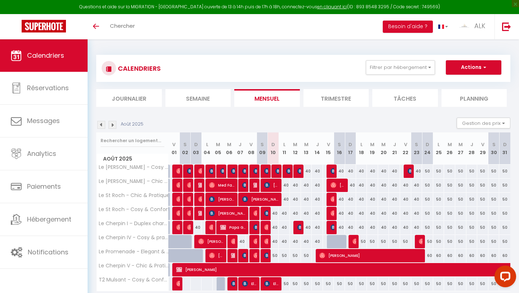
scroll to position [0, 0]
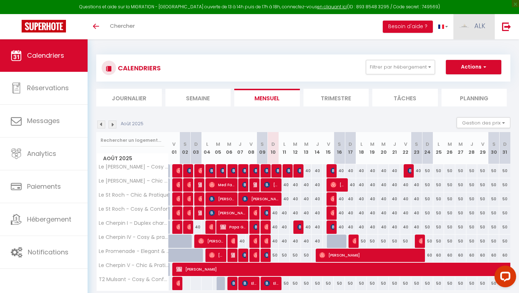
click at [288, 36] on link "ALK" at bounding box center [474, 26] width 41 height 25
click at [288, 57] on link "Équipe" at bounding box center [465, 63] width 53 height 12
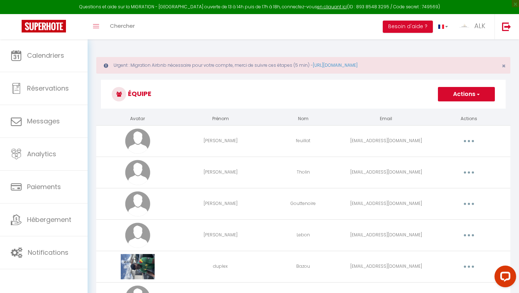
scroll to position [44, 0]
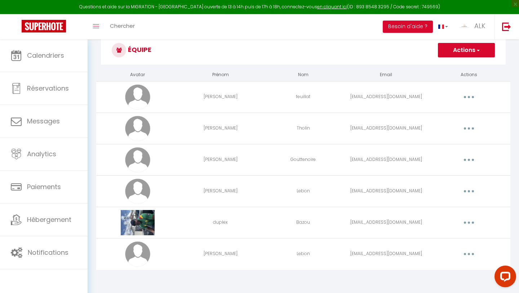
click at [288, 47] on button "Actions" at bounding box center [466, 50] width 57 height 14
click at [288, 65] on link "Ajouter un nouvel utilisateur" at bounding box center [452, 65] width 85 height 9
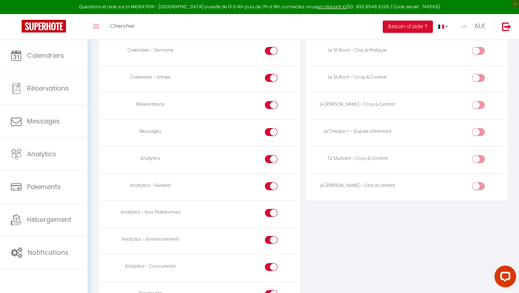
scroll to position [498, 0]
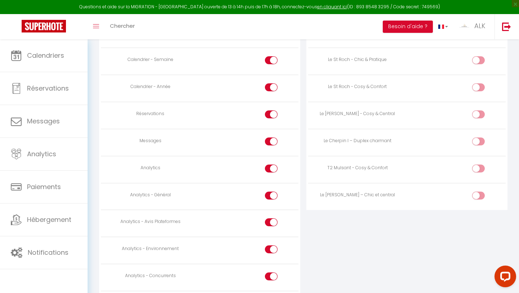
click at [288, 193] on input "checkbox" at bounding box center [485, 196] width 13 height 11
checkbox input "true"
click at [288, 166] on input "checkbox" at bounding box center [485, 169] width 13 height 11
checkbox input "true"
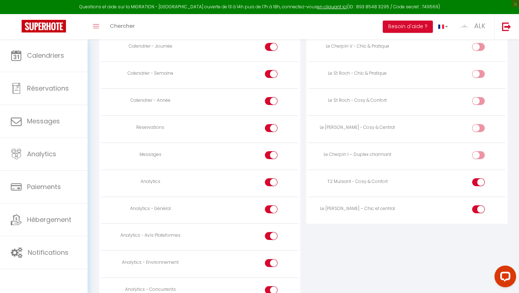
scroll to position [483, 0]
click at [288, 133] on input "checkbox" at bounding box center [485, 130] width 13 height 11
checkbox input "true"
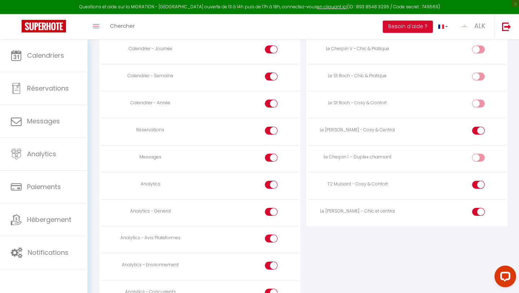
click at [273, 158] on input "checkbox" at bounding box center [278, 159] width 13 height 11
checkbox input "false"
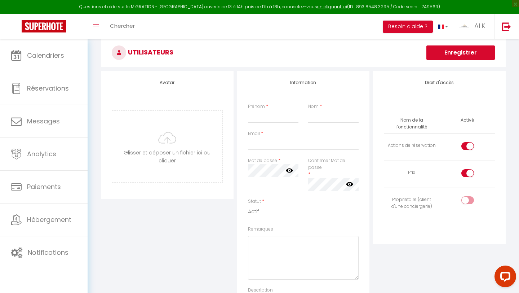
scroll to position [58, 0]
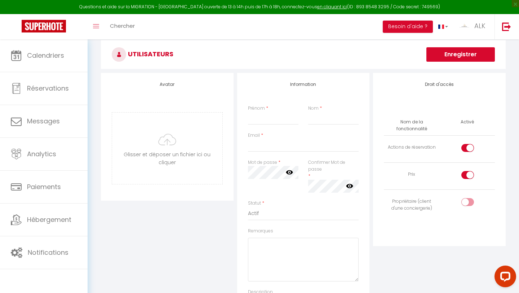
click at [288, 177] on div at bounding box center [468, 175] width 13 height 8
click at [288, 177] on input "checkbox" at bounding box center [474, 176] width 13 height 11
checkbox input "false"
click at [288, 144] on input "checkbox" at bounding box center [474, 149] width 13 height 11
checkbox input "false"
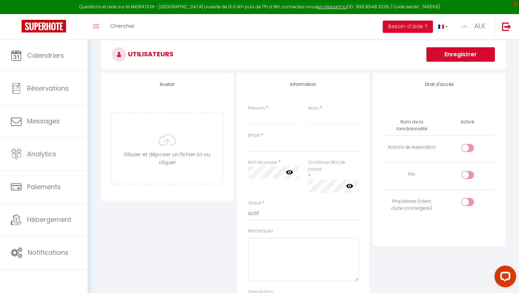
click at [288, 204] on input "checkbox" at bounding box center [474, 203] width 13 height 11
checkbox input "true"
click at [175, 145] on input "file" at bounding box center [167, 148] width 110 height 71
click at [269, 114] on input "Prénom" at bounding box center [273, 118] width 51 height 13
type input "Amelie"
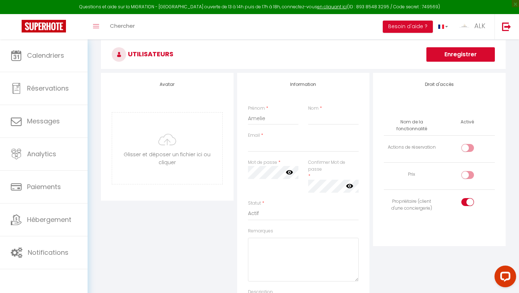
click at [288, 126] on div "Prénom * [PERSON_NAME] *" at bounding box center [303, 118] width 120 height 27
click at [288, 119] on input "Nom" at bounding box center [333, 118] width 51 height 13
type input "Desvernois"
type input "[EMAIL_ADDRESS][DOMAIN_NAME]"
click at [288, 148] on input "[EMAIL_ADDRESS][DOMAIN_NAME]" at bounding box center [303, 145] width 111 height 13
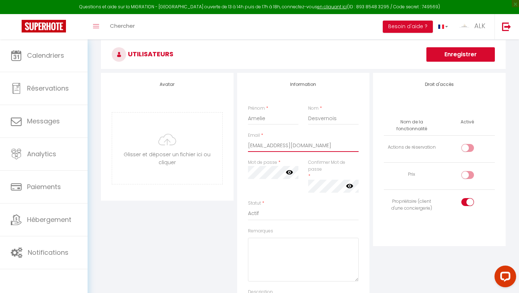
click at [288, 148] on input "[EMAIL_ADDRESS][DOMAIN_NAME]" at bounding box center [303, 145] width 111 height 13
click at [288, 173] on div "Confirmer Mot de passe * false" at bounding box center [333, 176] width 51 height 34
click at [288, 179] on div "Confirmer Mot de passe * false" at bounding box center [333, 176] width 51 height 34
click at [288, 172] on icon at bounding box center [289, 171] width 7 height 7
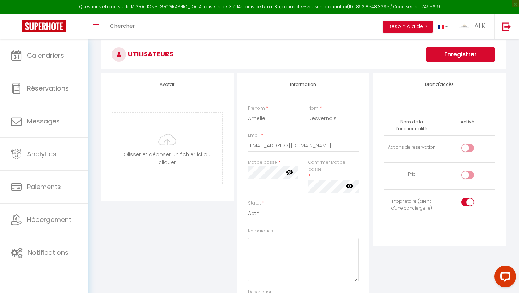
click at [288, 185] on icon at bounding box center [349, 186] width 7 height 4
click at [269, 147] on input "[EMAIL_ADDRESS][DOMAIN_NAME]" at bounding box center [303, 145] width 111 height 13
type input "[EMAIL_ADDRESS][DOMAIN_NAME]"
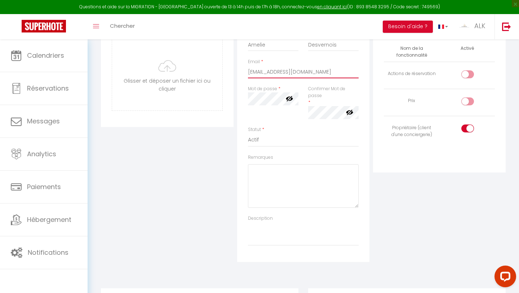
scroll to position [0, 0]
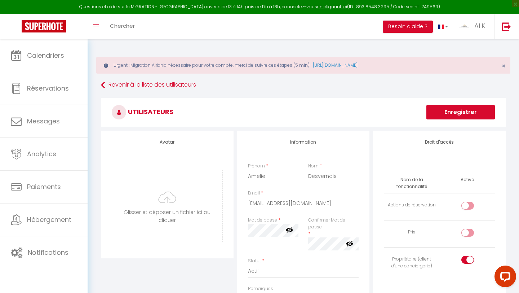
click at [288, 110] on button "Enregistrer" at bounding box center [461, 112] width 69 height 14
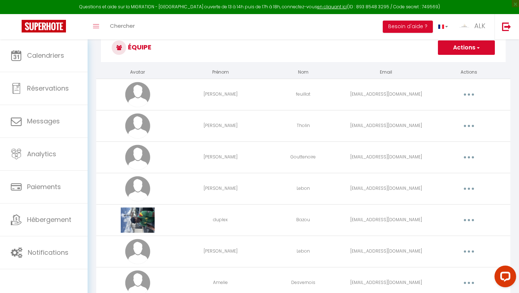
scroll to position [75, 0]
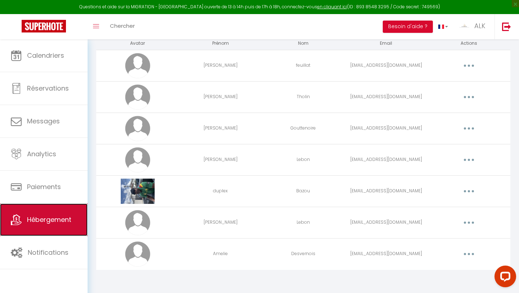
click at [43, 216] on span "Hébergement" at bounding box center [49, 219] width 44 height 9
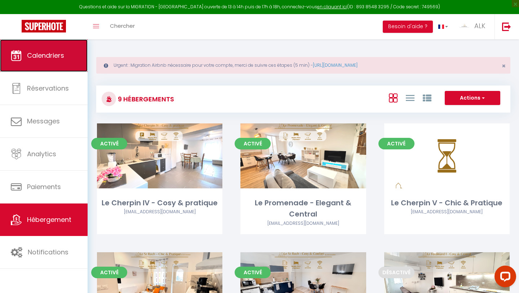
click at [60, 59] on span "Calendriers" at bounding box center [45, 55] width 37 height 9
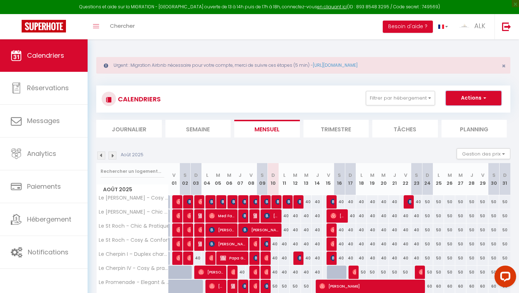
click at [288, 97] on button "Actions" at bounding box center [474, 98] width 56 height 14
click at [288, 49] on div "Urgent : Migration Airbnb nécessaire pour votre compte, merci de suivre ces éta…" at bounding box center [304, 195] width 432 height 312
click at [288, 25] on img at bounding box center [506, 26] width 9 height 9
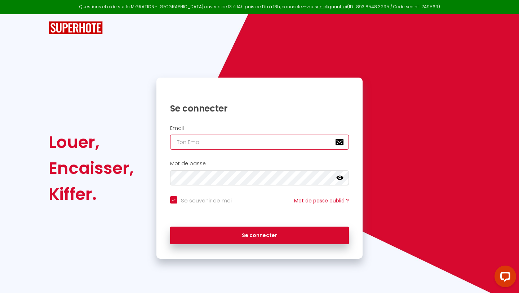
click at [200, 141] on input "email" at bounding box center [259, 142] width 179 height 15
type input "a"
checkbox input "true"
type input "am"
checkbox input "true"
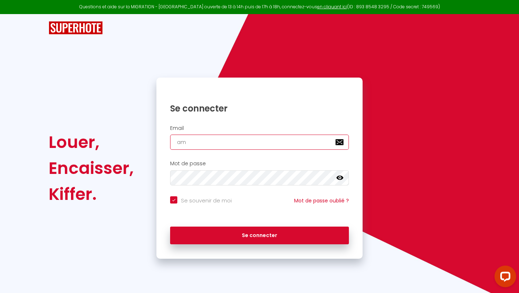
type input "ame"
checkbox input "true"
type input "amel"
checkbox input "true"
type input "ameld"
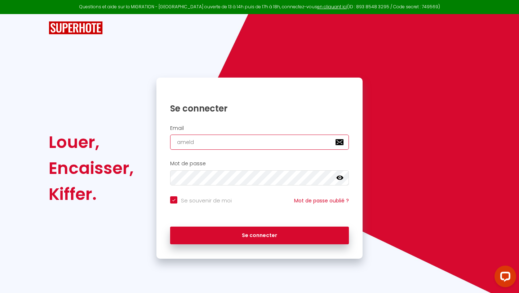
checkbox input "true"
type input "amelds"
checkbox input "true"
type input "ameldsv"
checkbox input "true"
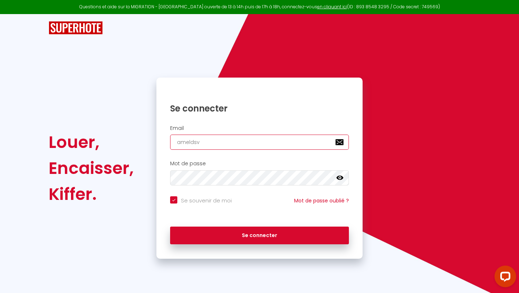
type input "ameldsv0"
checkbox input "true"
type input "ameldsv08"
checkbox input "true"
type input "ameldsv08@"
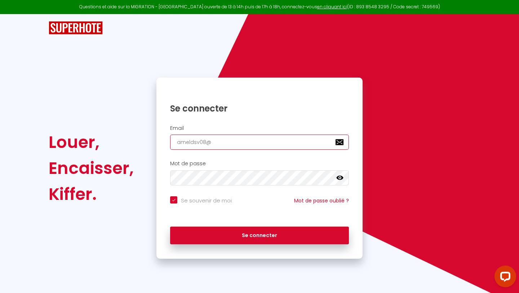
checkbox input "true"
type input "ameldsv08@h"
checkbox input "true"
type input "ameldsv08@ho"
checkbox input "true"
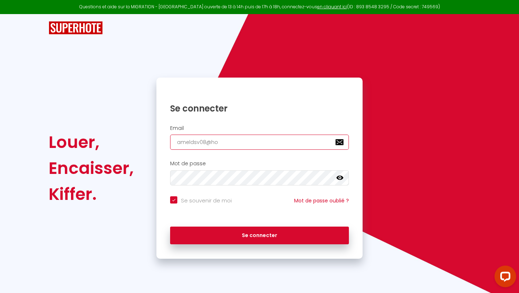
type input "ameldsv08@hot"
checkbox input "true"
type input "ameldsv08@hotm"
checkbox input "true"
type input "ameldsv08@hotma"
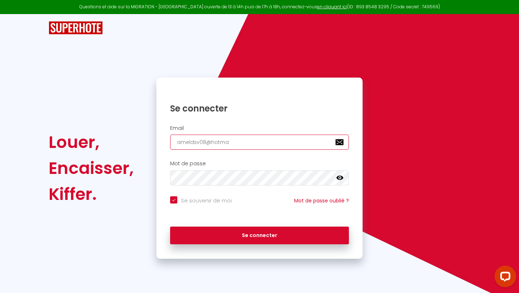
checkbox input "true"
type input "ameldsv08@hotmai"
checkbox input "true"
type input "[EMAIL_ADDRESS]"
checkbox input "true"
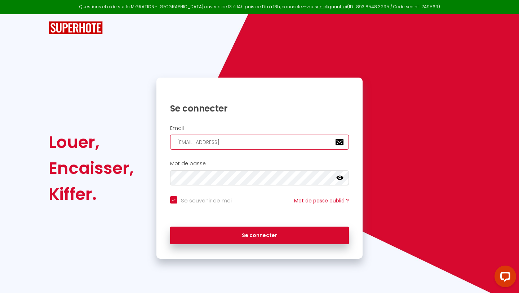
type input "[EMAIL_ADDRESS]."
checkbox input "true"
type input "ameldsv08@hotmail.c"
checkbox input "true"
type input "[EMAIL_ADDRESS][DOMAIN_NAME]"
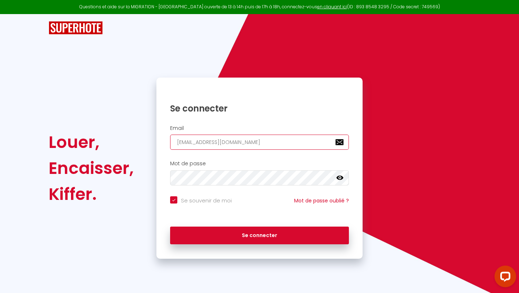
checkbox input "true"
type input "[EMAIL_ADDRESS][DOMAIN_NAME]"
checkbox input "true"
type input "[EMAIL_ADDRESS][DOMAIN_NAME]"
click at [288, 178] on icon at bounding box center [339, 178] width 7 height 4
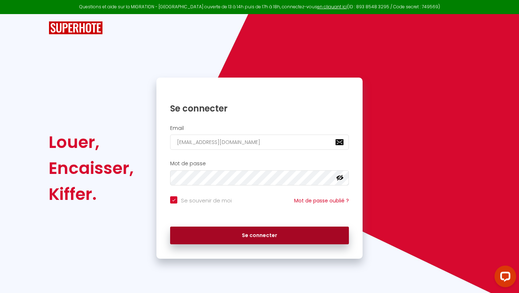
click at [264, 233] on button "Se connecter" at bounding box center [259, 235] width 179 height 18
checkbox input "true"
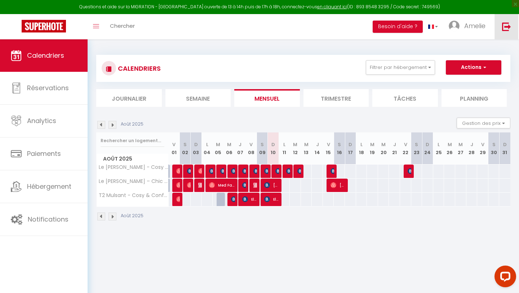
click at [288, 31] on link at bounding box center [507, 26] width 24 height 25
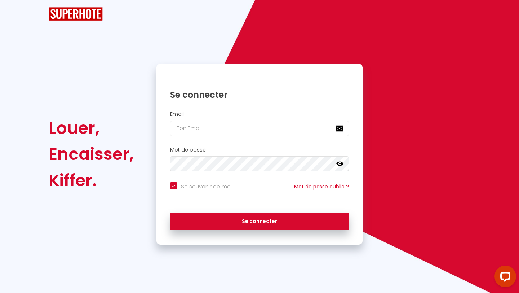
checkbox input "true"
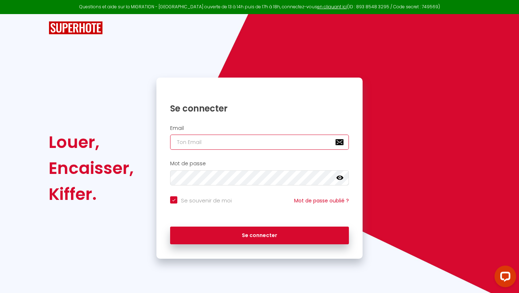
click at [213, 144] on input "email" at bounding box center [259, 142] width 179 height 15
type input "[EMAIL_ADDRESS][DOMAIN_NAME]"
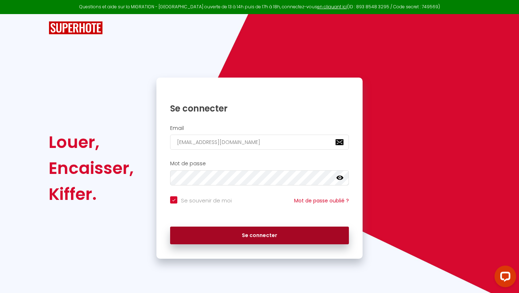
click at [259, 232] on button "Se connecter" at bounding box center [259, 235] width 179 height 18
checkbox input "true"
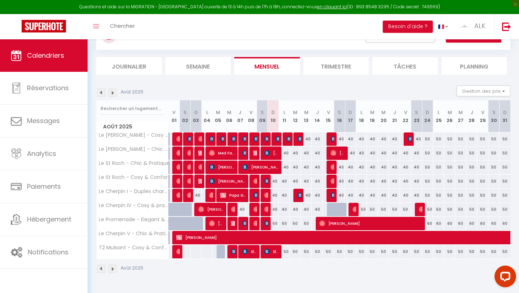
scroll to position [39, 0]
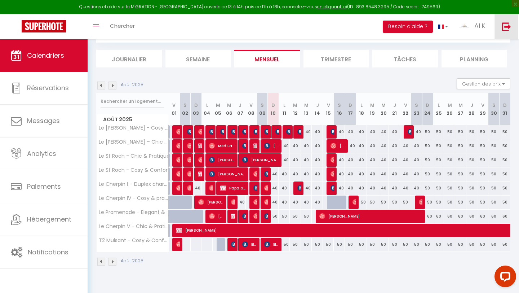
click at [288, 30] on img at bounding box center [506, 26] width 9 height 9
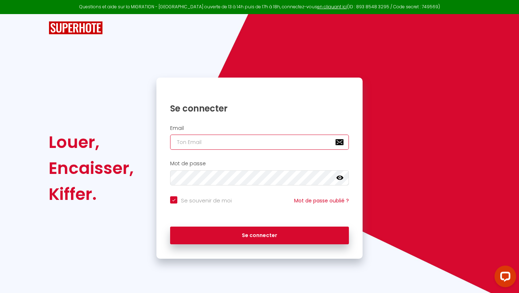
click at [189, 138] on input "email" at bounding box center [259, 142] width 179 height 15
type input "a"
checkbox input "true"
type input "am"
checkbox input "true"
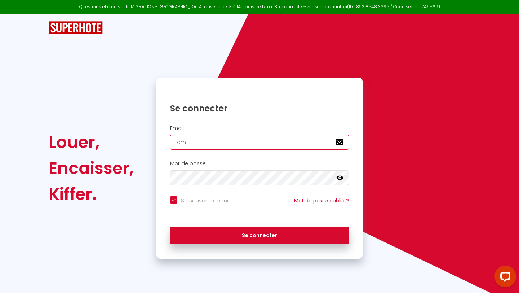
type input "ame"
checkbox input "true"
type input "amel"
checkbox input "true"
type input "ameld"
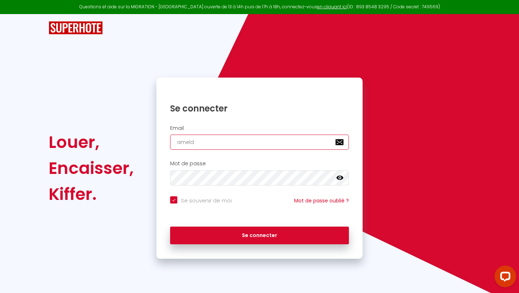
checkbox input "true"
type input "amelds"
checkbox input "true"
type input "ameldsv"
checkbox input "true"
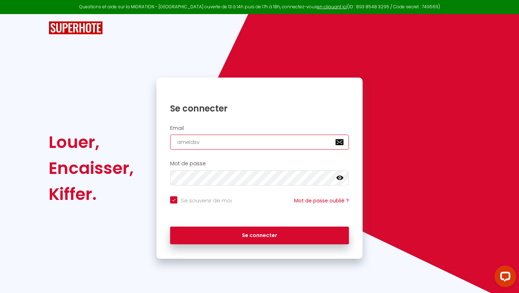
type input "ameldsv0"
checkbox input "true"
type input "ameldsv08"
checkbox input "true"
type input "ameldsv08@"
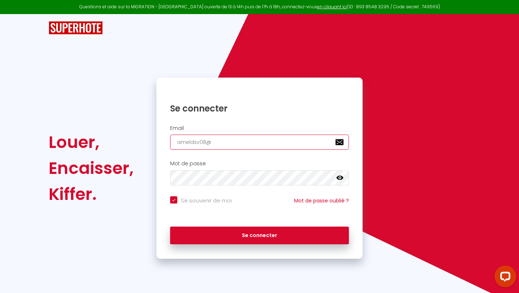
checkbox input "true"
type input "ameldsv08@h"
checkbox input "true"
type input "ameldsv08@ho"
checkbox input "true"
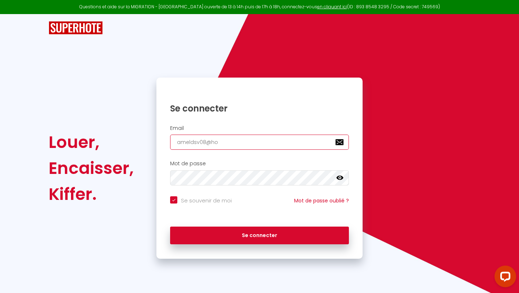
type input "ameldsv08@hom"
checkbox input "true"
type input "ameldsv08@homa"
checkbox input "true"
type input "ameldsv08@homai"
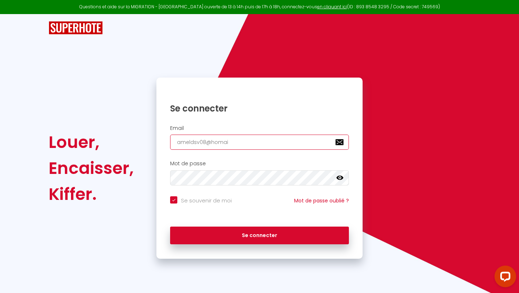
checkbox input "true"
type input "ameldsv08@homail"
checkbox input "true"
type input "ameldsv08@homail."
checkbox input "true"
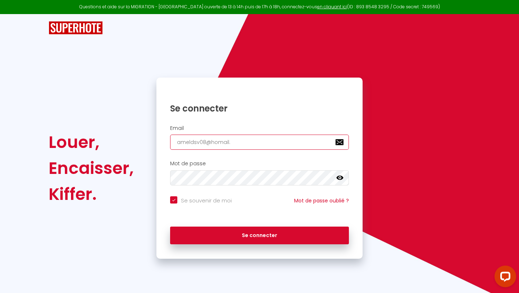
type input "ameldsv08@homail.c"
checkbox input "true"
type input "[EMAIL_ADDRESS][DOMAIN_NAME]"
checkbox input "true"
type input "[EMAIL_ADDRESS][DOMAIN_NAME]"
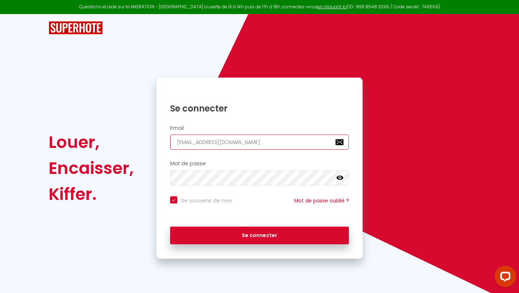
checkbox input "true"
type input "[EMAIL_ADDRESS][DOMAIN_NAME]"
click at [288, 177] on icon at bounding box center [339, 177] width 7 height 7
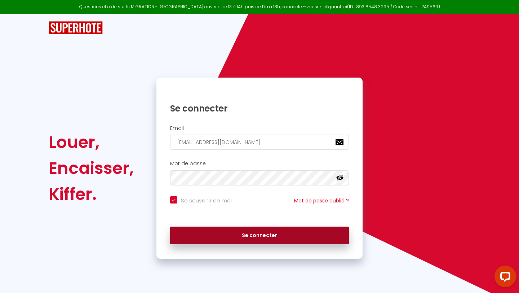
click at [274, 234] on button "Se connecter" at bounding box center [259, 235] width 179 height 18
checkbox input "true"
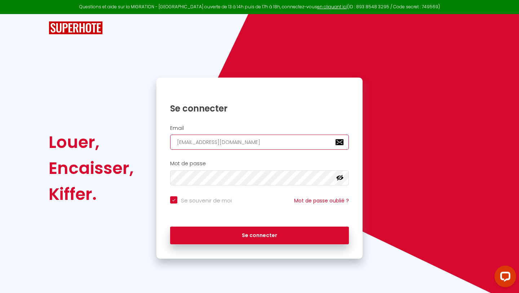
click at [199, 144] on input "[EMAIL_ADDRESS][DOMAIN_NAME]" at bounding box center [259, 142] width 179 height 15
type input "[EMAIL_ADDRESS][DOMAIN_NAME]"
checkbox input "true"
type input "[EMAIL_ADDRESS][DOMAIN_NAME]"
checkbox input "true"
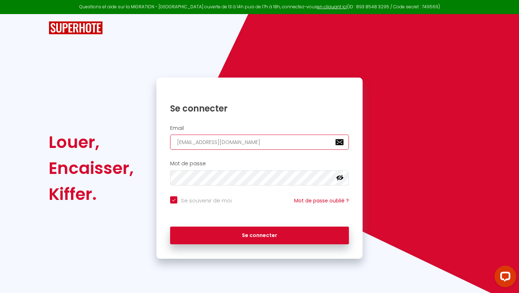
type input "[EMAIL_ADDRESS][DOMAIN_NAME]"
checkbox input "true"
type input "[EMAIL_ADDRESS][DOMAIN_NAME]"
checkbox input "true"
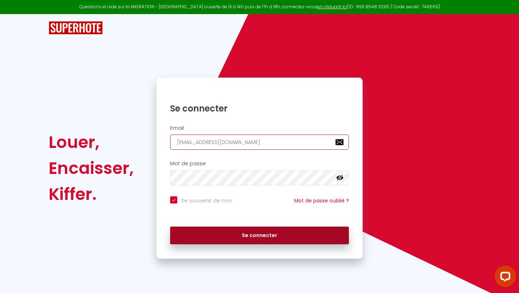
type input "[EMAIL_ADDRESS][DOMAIN_NAME]"
click at [228, 234] on button "Se connecter" at bounding box center [259, 235] width 179 height 18
checkbox input "true"
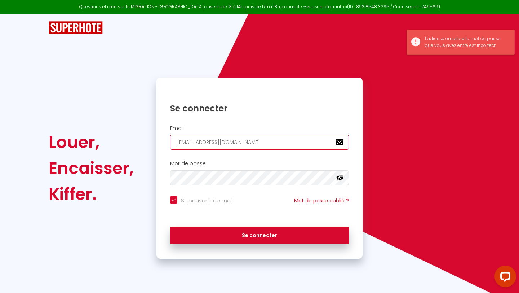
click at [199, 141] on input "[EMAIL_ADDRESS][DOMAIN_NAME]" at bounding box center [259, 142] width 179 height 15
type input "[EMAIL_ADDRESS][DOMAIN_NAME]"
checkbox input "true"
type input "[EMAIL_ADDRESS][DOMAIN_NAME]"
checkbox input "true"
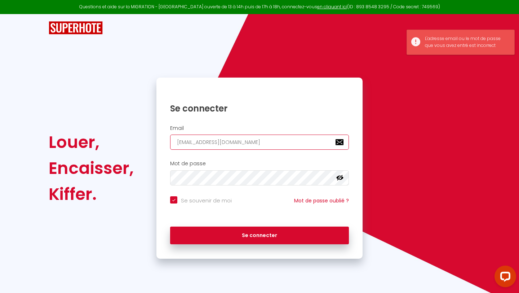
type input "[EMAIL_ADDRESS][DOMAIN_NAME]"
checkbox input "true"
type input "[EMAIL_ADDRESS][DOMAIN_NAME]"
checkbox input "true"
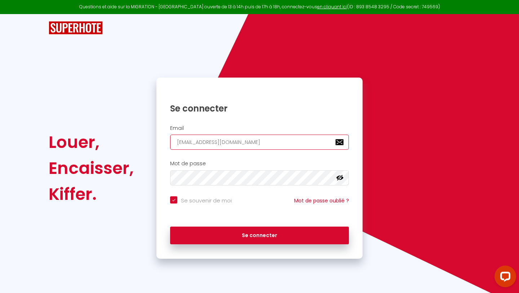
click at [216, 141] on input "[EMAIL_ADDRESS][DOMAIN_NAME]" at bounding box center [259, 142] width 179 height 15
checkbox input "true"
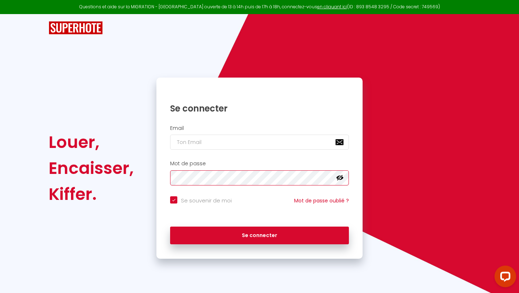
checkbox input "true"
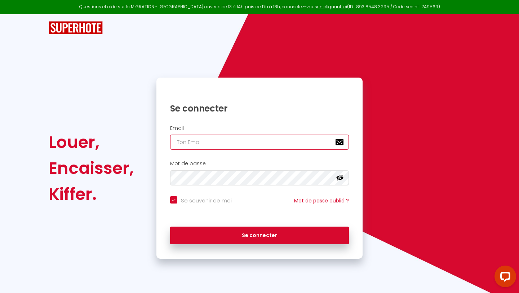
click at [210, 147] on input "email" at bounding box center [259, 142] width 179 height 15
type input "[EMAIL_ADDRESS][DOMAIN_NAME]"
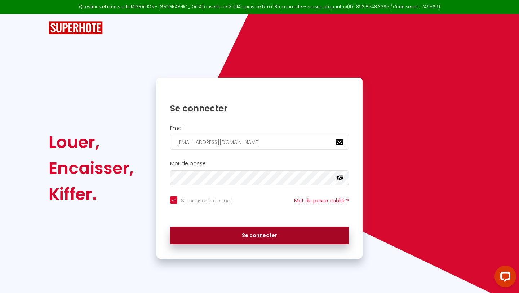
click at [237, 229] on button "Se connecter" at bounding box center [259, 235] width 179 height 18
checkbox input "true"
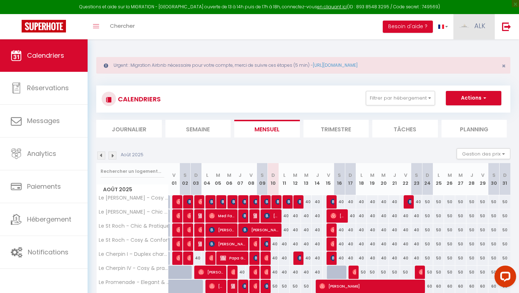
click at [288, 21] on span "ALK" at bounding box center [480, 25] width 11 height 9
click at [288, 63] on link "Équipe" at bounding box center [465, 63] width 53 height 12
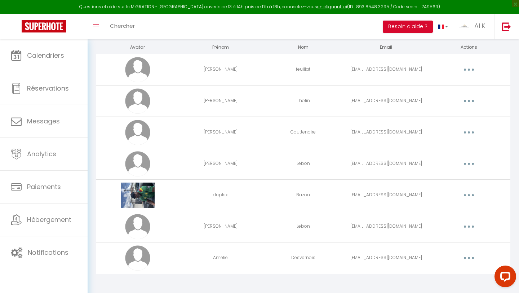
scroll to position [75, 0]
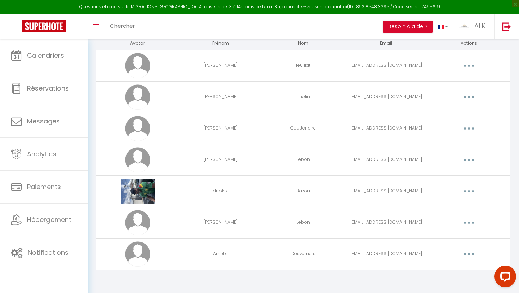
click at [232, 255] on td "Amelie" at bounding box center [220, 253] width 83 height 31
click at [288, 254] on icon "button" at bounding box center [469, 254] width 2 height 2
click at [288, 257] on link "Editer" at bounding box center [450, 270] width 53 height 12
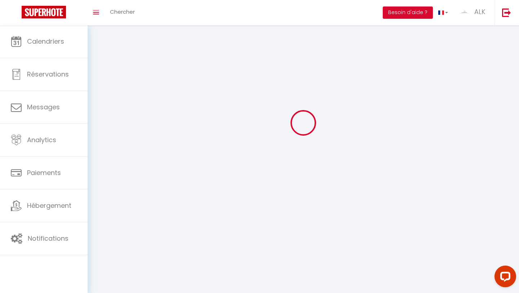
type input "Amelie"
type input "Desvernois"
type input "[EMAIL_ADDRESS][DOMAIN_NAME]"
type textarea "[URL][DOMAIN_NAME]"
checkbox input "false"
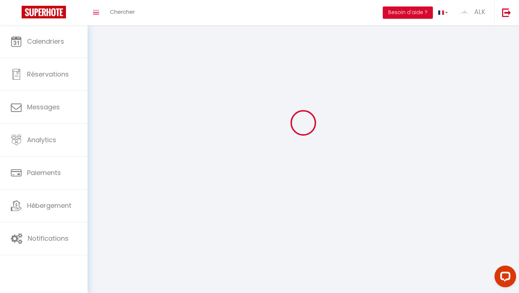
checkbox input "false"
checkbox input "true"
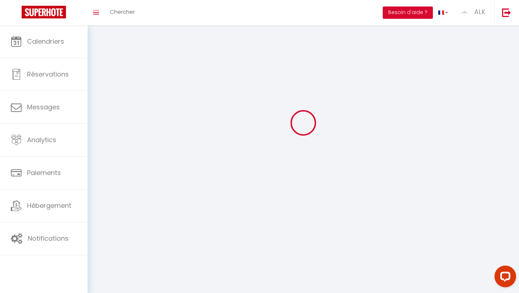
checkbox input "true"
checkbox input "false"
checkbox input "true"
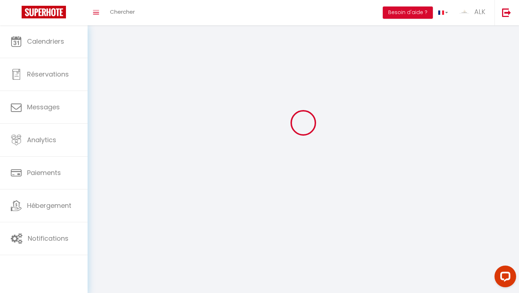
checkbox input "true"
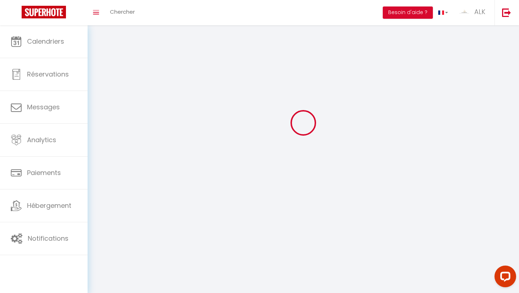
checkbox input "true"
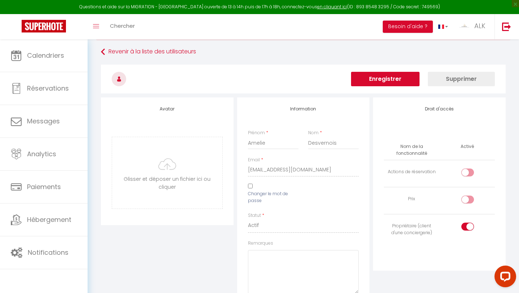
scroll to position [33, 0]
click at [288, 23] on link at bounding box center [507, 26] width 24 height 25
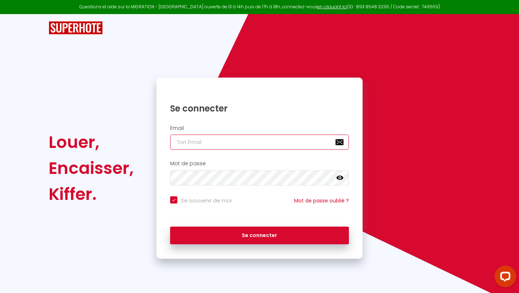
paste input "[EMAIL_ADDRESS][DOMAIN_NAME]"
type input "[EMAIL_ADDRESS][DOMAIN_NAME]"
checkbox input "true"
type input "[EMAIL_ADDRESS][DOMAIN_NAME]"
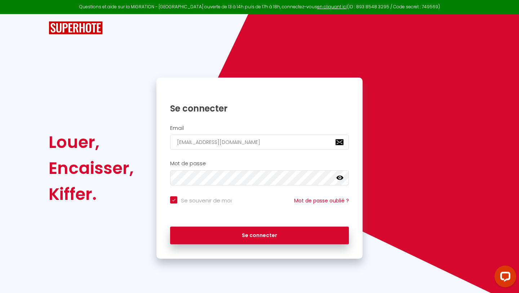
click at [288, 177] on icon at bounding box center [339, 178] width 7 height 4
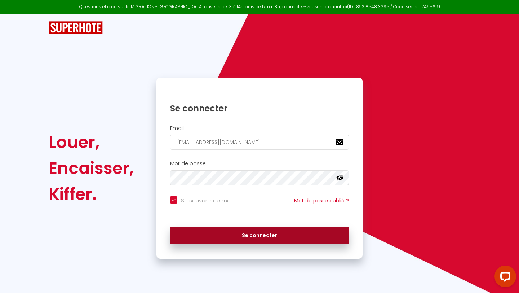
click at [288, 233] on button "Se connecter" at bounding box center [259, 235] width 179 height 18
checkbox input "true"
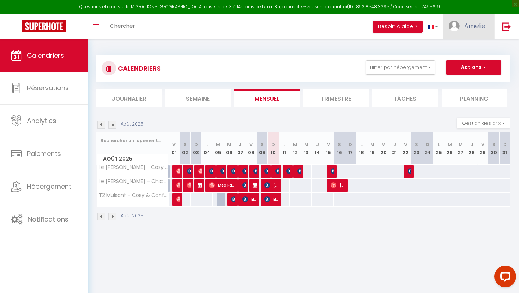
click at [288, 34] on link "Amelie" at bounding box center [469, 26] width 51 height 25
click at [288, 31] on link at bounding box center [507, 26] width 24 height 25
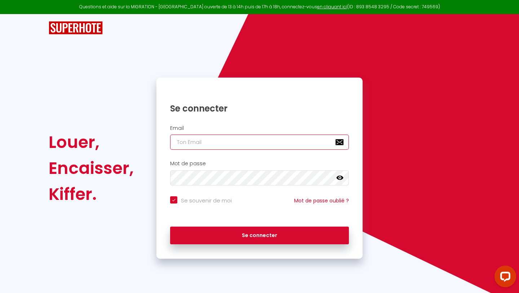
click at [202, 150] on input "email" at bounding box center [259, 142] width 179 height 15
type input "a"
checkbox input "true"
type input "am"
checkbox input "true"
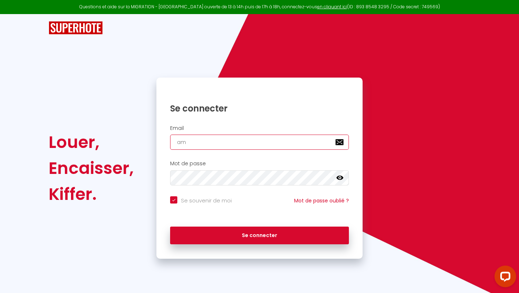
type input "ame"
checkbox input "true"
type input "amel"
checkbox input "true"
type input "ameld"
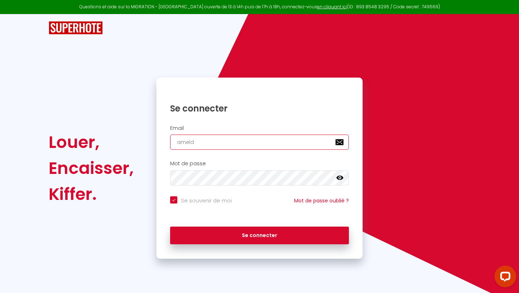
checkbox input "true"
type input "amelds"
checkbox input "true"
type input "ameldsv"
checkbox input "true"
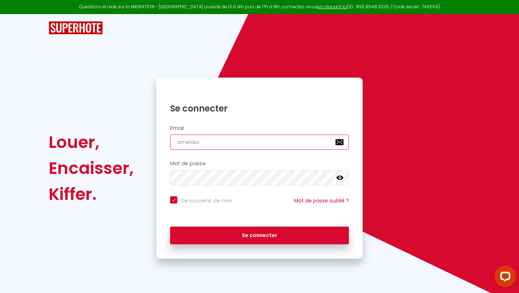
type input "ameldsv0"
checkbox input "true"
type input "ameldsv08"
checkbox input "true"
type input "ameldsv08@"
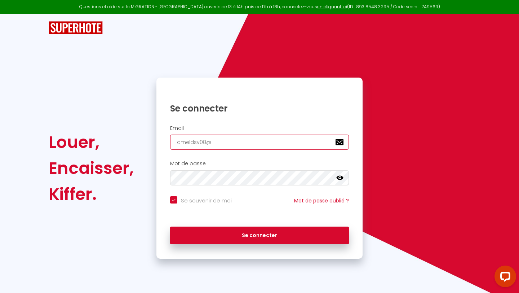
checkbox input "true"
type input "ameldsv08@h"
checkbox input "true"
type input "ameldsv08@ho"
checkbox input "true"
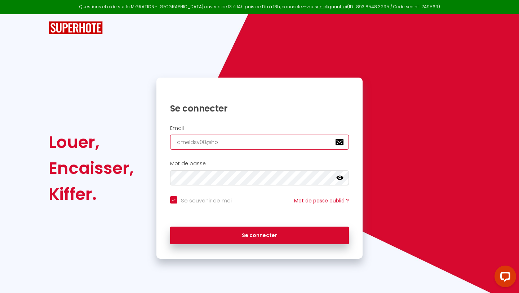
type input "ameldsv08@hot"
checkbox input "true"
type input "ameldsv08@hotm"
checkbox input "true"
type input "ameldsv08@hotma"
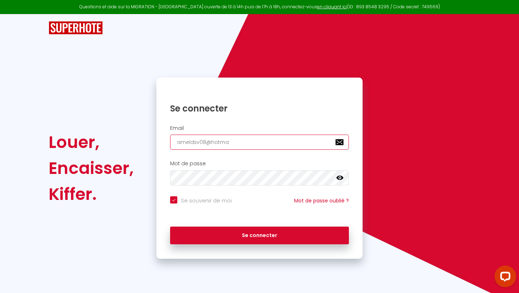
checkbox input "true"
type input "ameldsv08@hotmai"
checkbox input "true"
type input "[EMAIL_ADDRESS]"
checkbox input "true"
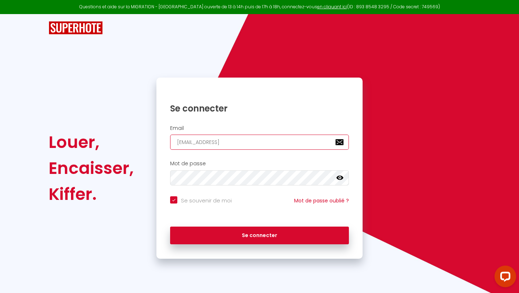
type input "[EMAIL_ADDRESS]."
checkbox input "true"
type input "ameldsv08@hotmail.c"
checkbox input "true"
type input "[EMAIL_ADDRESS][DOMAIN_NAME]"
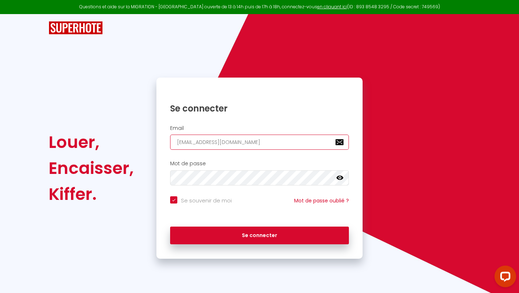
checkbox input "true"
type input "[EMAIL_ADDRESS][DOMAIN_NAME]"
checkbox input "true"
type input "[EMAIL_ADDRESS][DOMAIN_NAME]"
click at [288, 177] on icon at bounding box center [339, 177] width 7 height 7
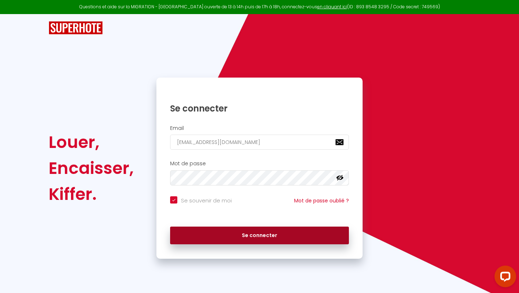
click at [228, 241] on button "Se connecter" at bounding box center [259, 235] width 179 height 18
checkbox input "true"
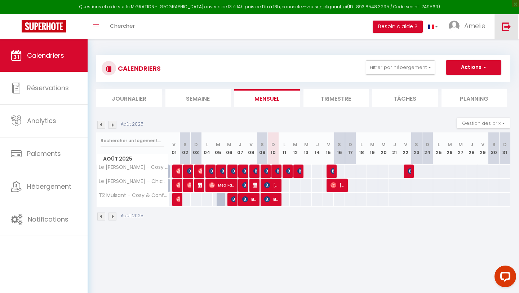
click at [288, 29] on link at bounding box center [507, 26] width 24 height 25
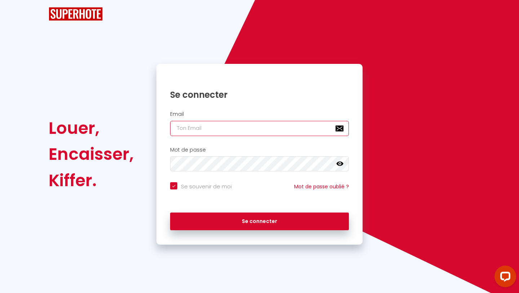
click at [235, 126] on input "email" at bounding box center [259, 128] width 179 height 15
checkbox input "true"
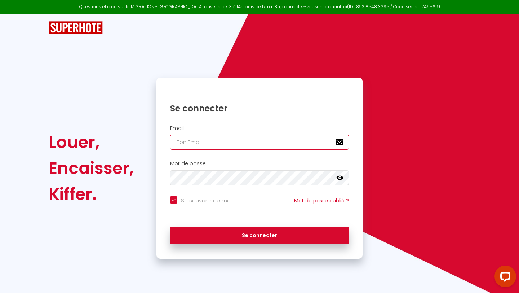
type input "[EMAIL_ADDRESS][DOMAIN_NAME]"
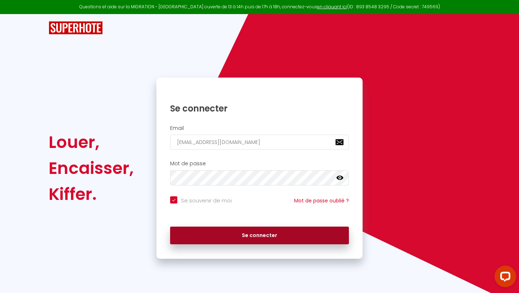
click at [229, 241] on button "Se connecter" at bounding box center [259, 235] width 179 height 18
checkbox input "true"
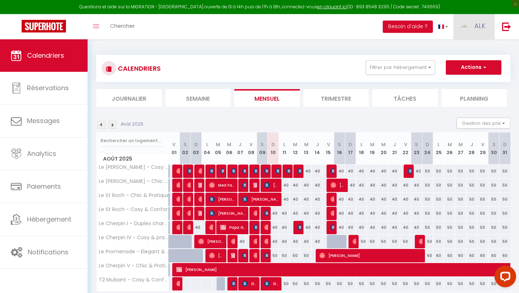
click at [288, 29] on link "ALK" at bounding box center [474, 26] width 41 height 25
click at [288, 53] on link "Paramètres" at bounding box center [465, 50] width 53 height 12
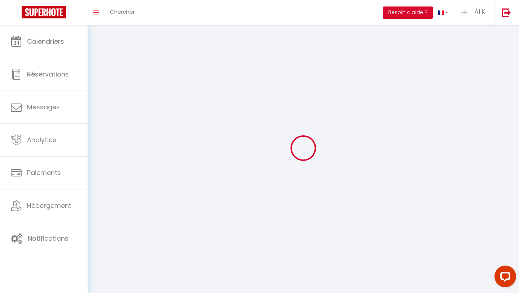
type input "ALK"
type input "Immobilier"
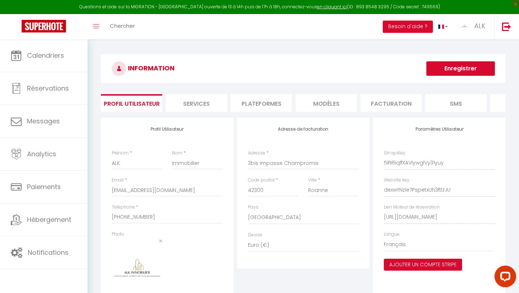
scroll to position [57, 0]
